Goal: Information Seeking & Learning: Check status

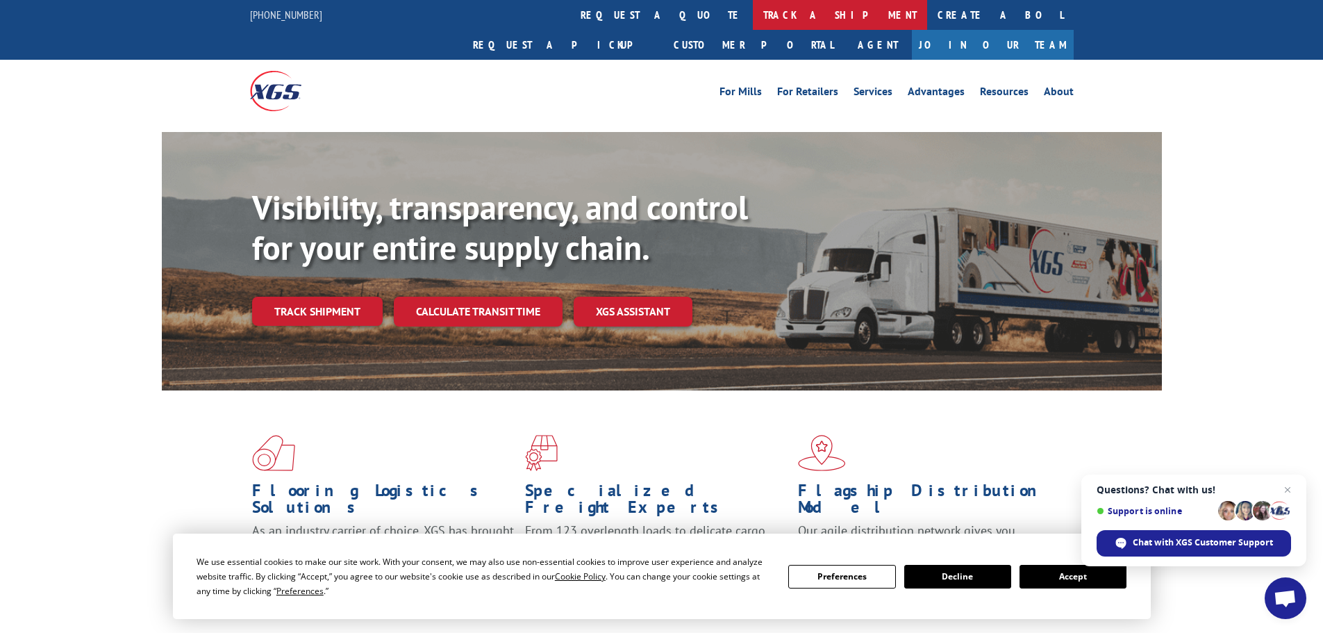
click at [753, 16] on link "track a shipment" at bounding box center [840, 15] width 174 height 30
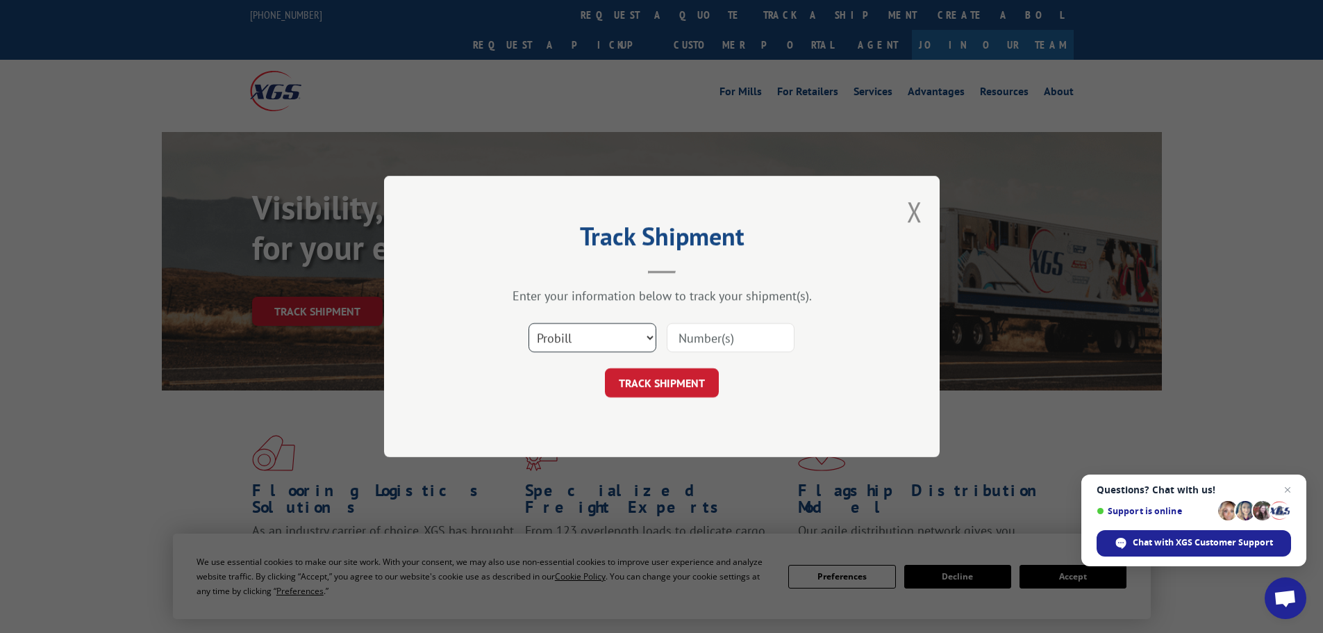
click at [619, 340] on select "Select category... Probill BOL PO" at bounding box center [593, 337] width 128 height 29
select select "bol"
click at [529, 323] on select "Select category... Probill BOL PO" at bounding box center [593, 337] width 128 height 29
click at [726, 340] on input at bounding box center [731, 337] width 128 height 29
paste input "6009834"
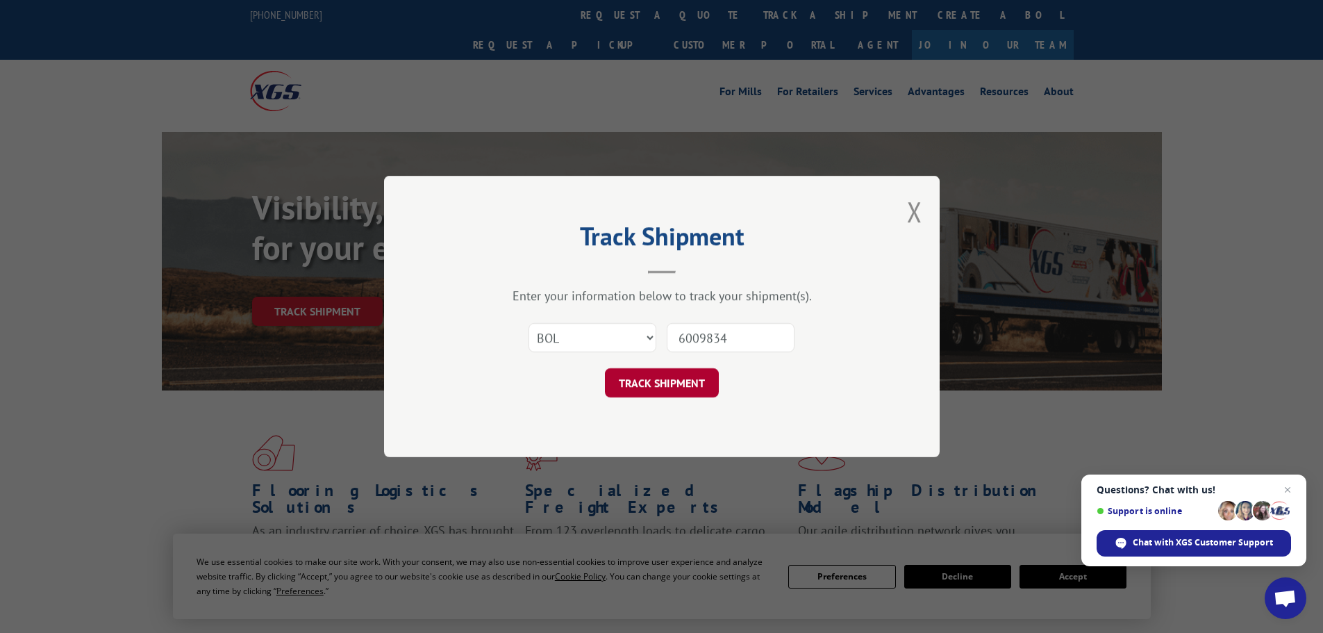
type input "6009834"
click at [667, 395] on button "TRACK SHIPMENT" at bounding box center [662, 382] width 114 height 29
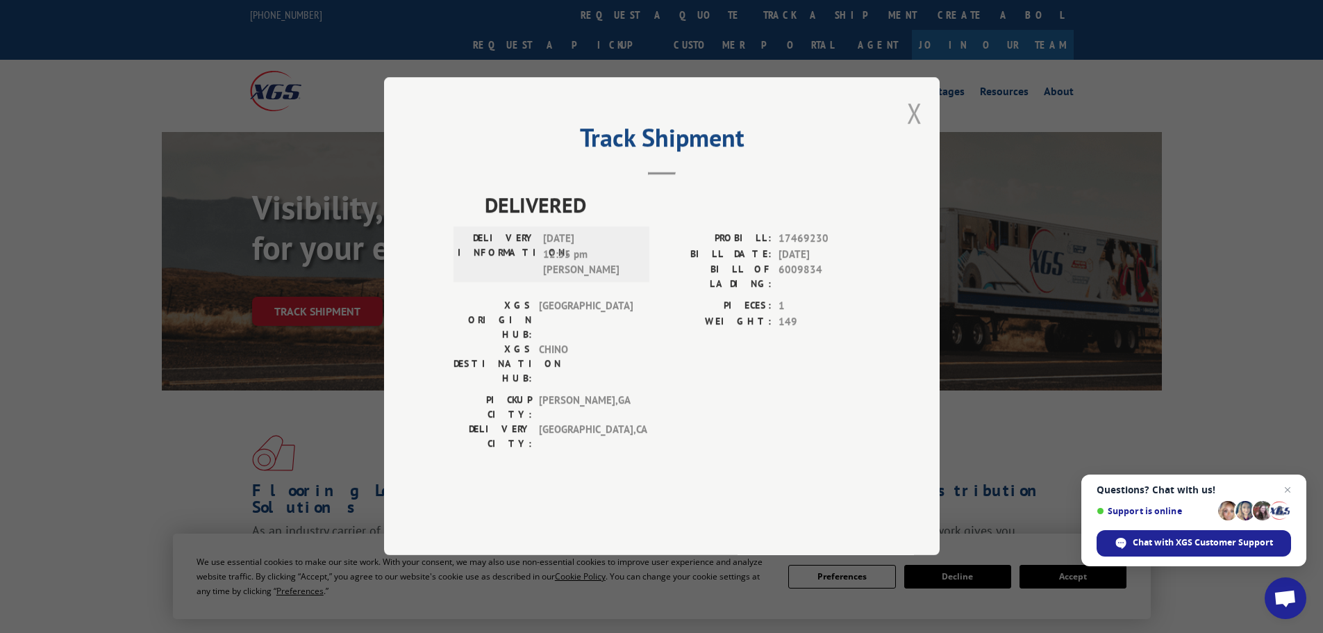
click at [915, 131] on button "Close modal" at bounding box center [914, 112] width 15 height 37
